Goal: Task Accomplishment & Management: Use online tool/utility

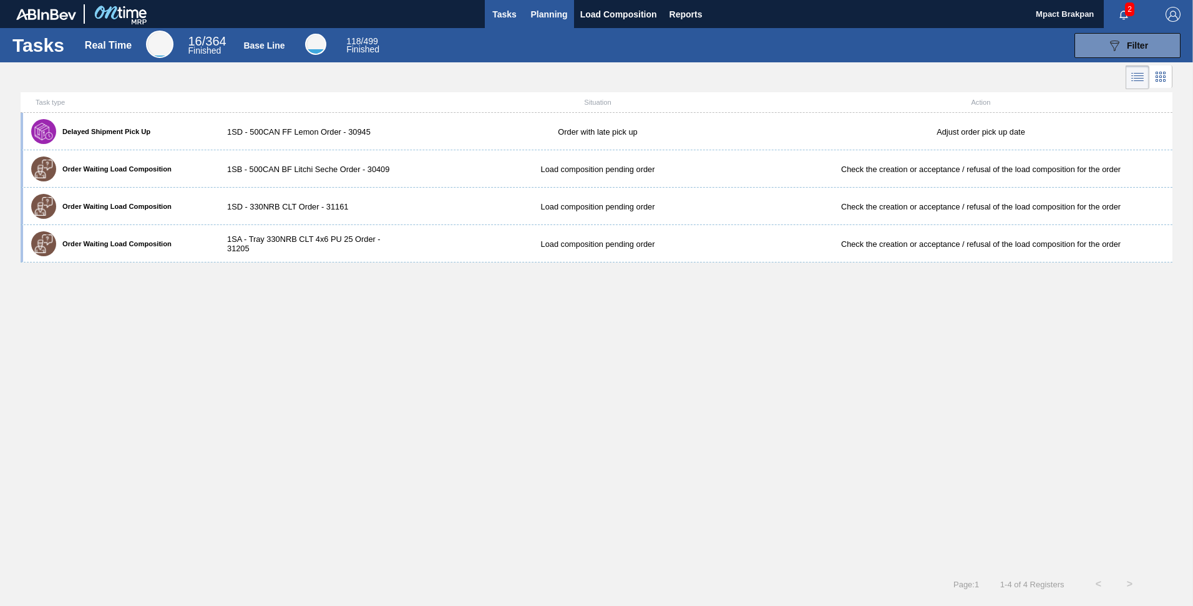
click at [562, 8] on span "Planning" at bounding box center [549, 14] width 37 height 15
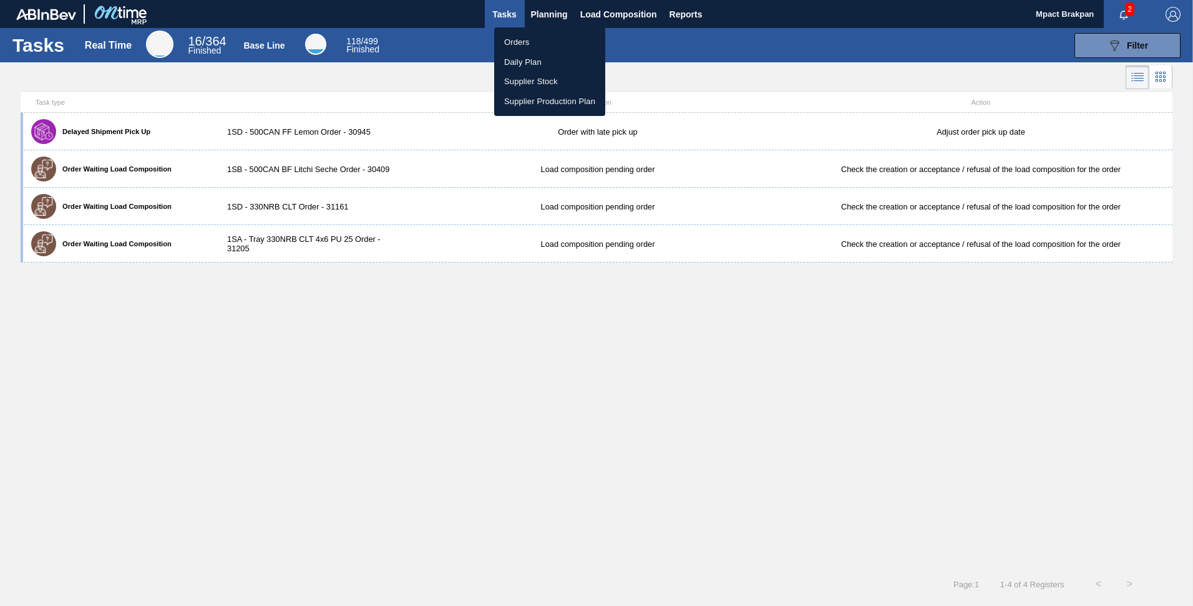
click at [527, 37] on li "Orders" at bounding box center [549, 42] width 111 height 20
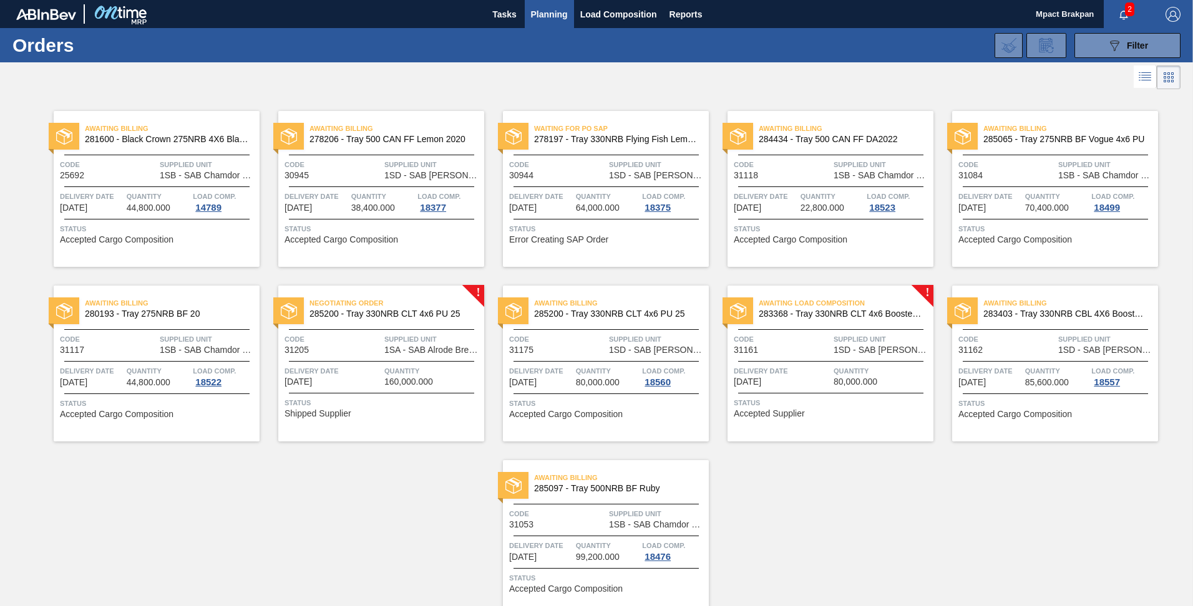
click at [407, 351] on span "1SA - SAB Alrode Brewery" at bounding box center [432, 350] width 97 height 9
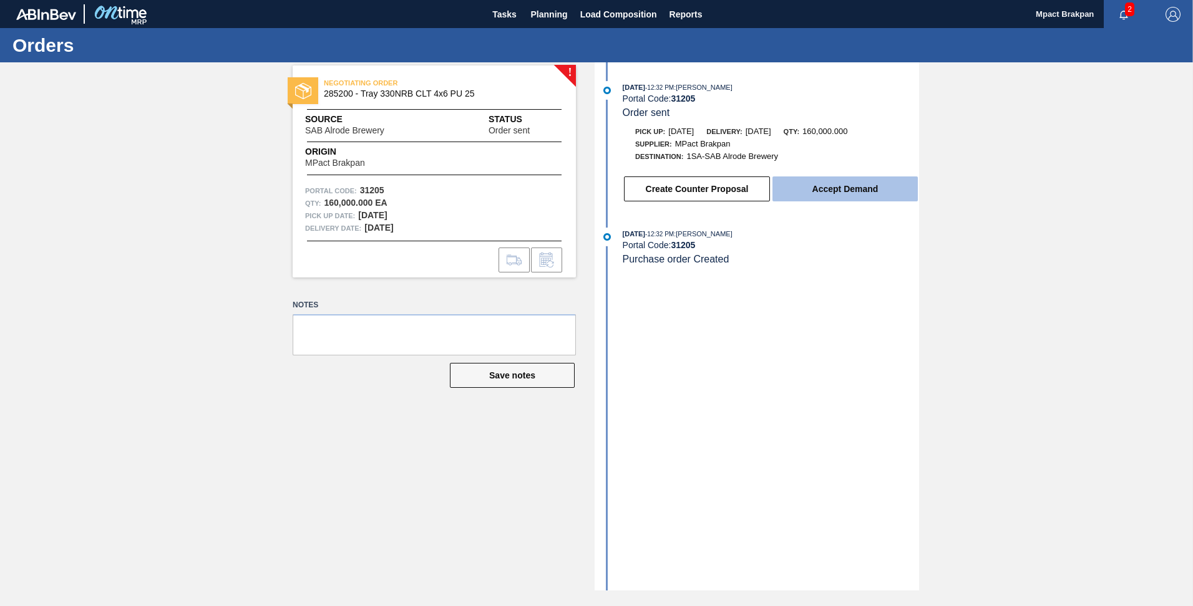
click at [811, 196] on button "Accept Demand" at bounding box center [844, 189] width 145 height 25
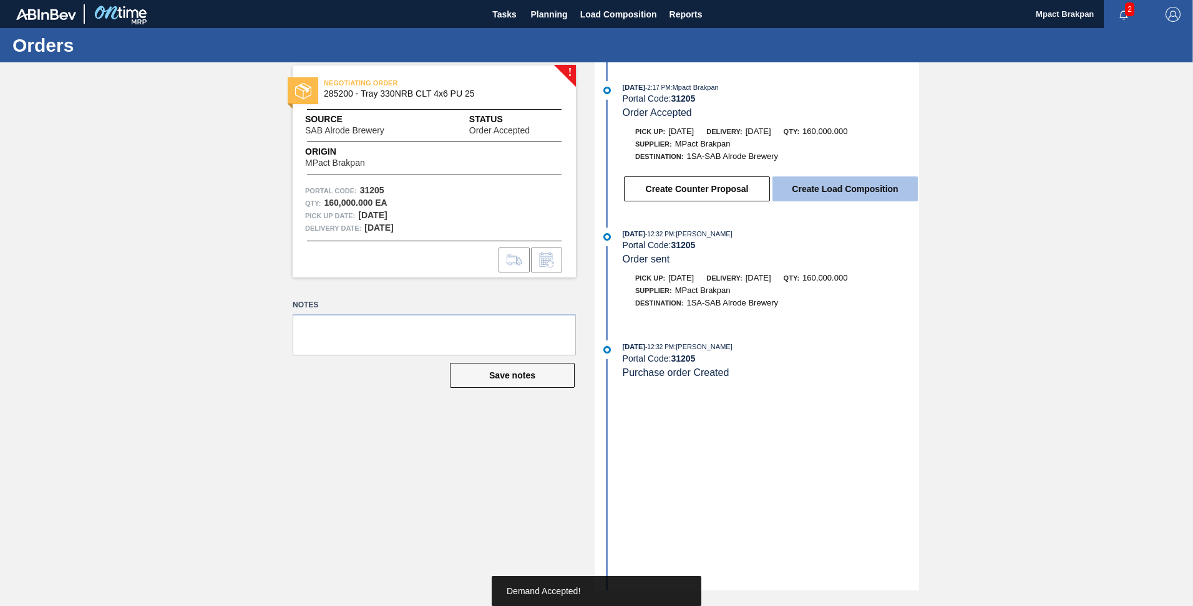
click at [834, 187] on button "Create Load Composition" at bounding box center [844, 189] width 145 height 25
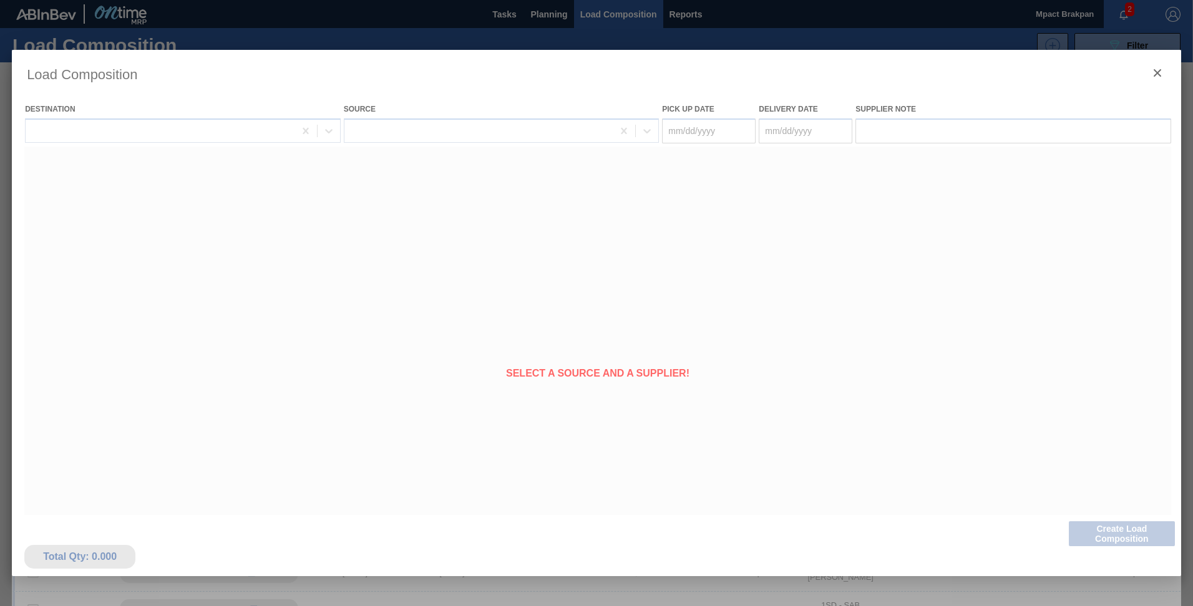
type Date "[DATE]"
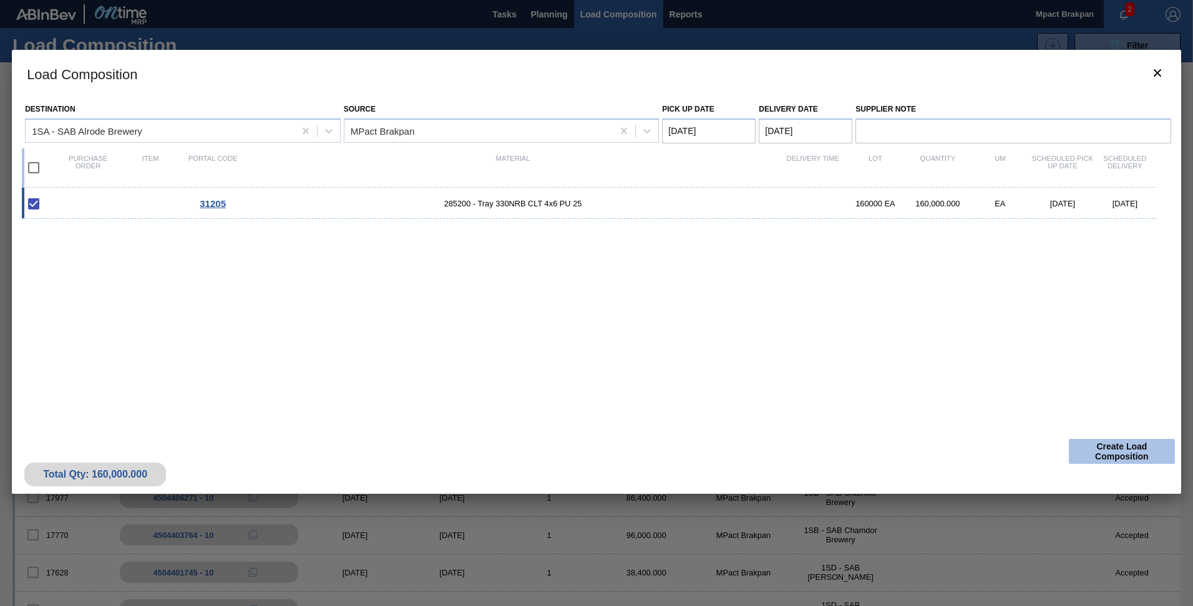
click at [1112, 452] on button "Create Load Composition" at bounding box center [1122, 451] width 106 height 25
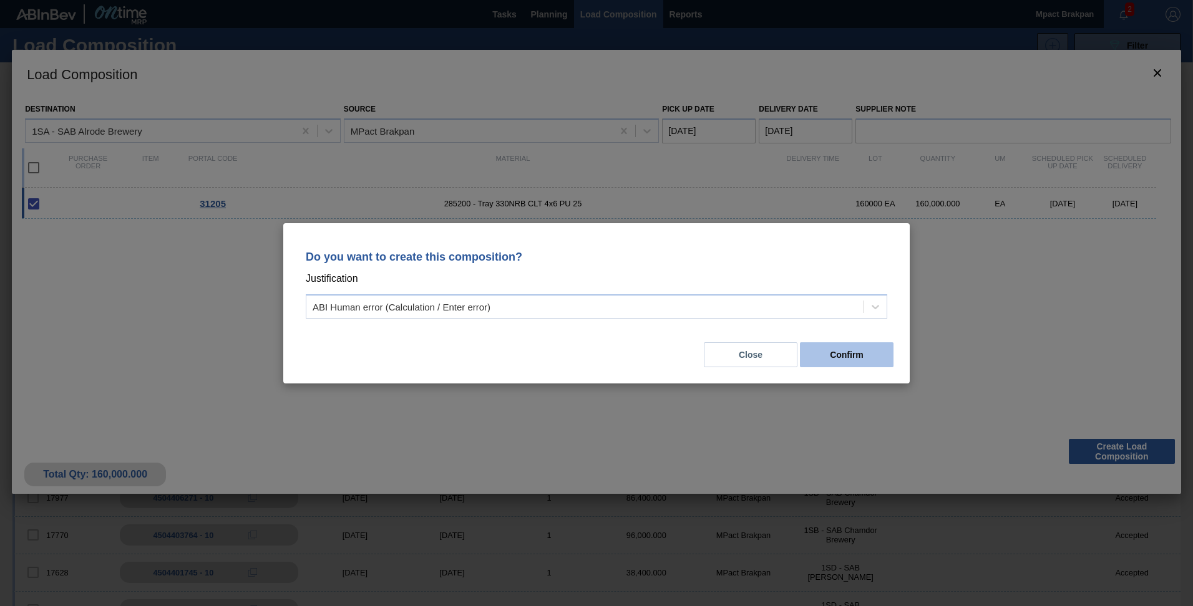
click at [829, 350] on button "Confirm" at bounding box center [847, 355] width 94 height 25
